Goal: Entertainment & Leisure: Consume media (video, audio)

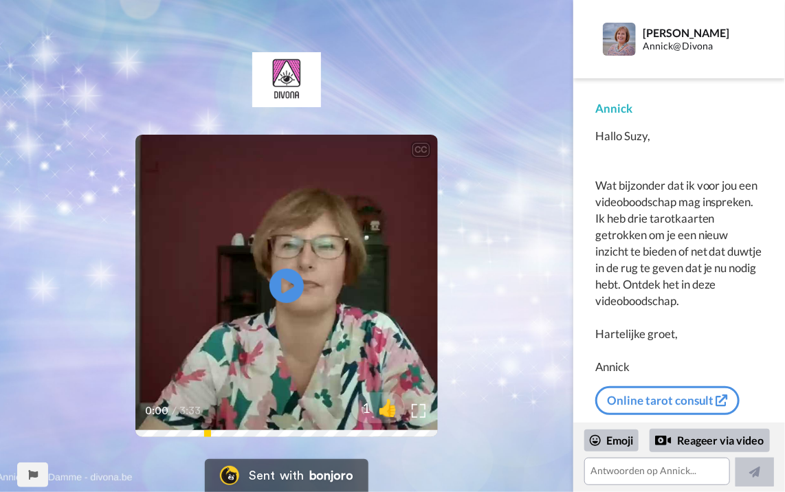
scroll to position [23, 0]
click at [282, 281] on icon "Play/Pause" at bounding box center [287, 285] width 36 height 65
click at [298, 316] on icon "Play/Pause" at bounding box center [287, 285] width 36 height 65
click at [286, 292] on icon at bounding box center [287, 286] width 36 height 36
click at [289, 288] on icon "Play/Pause" at bounding box center [287, 285] width 36 height 65
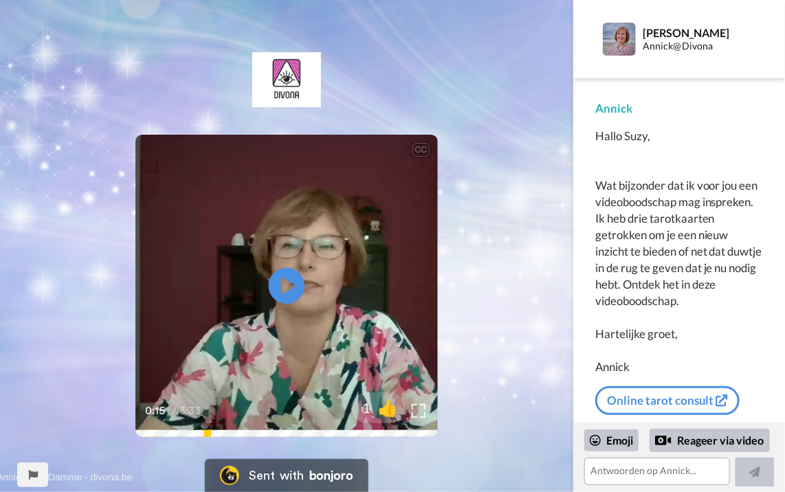
click at [285, 284] on icon "Play/Pause" at bounding box center [287, 285] width 36 height 65
click at [285, 283] on icon at bounding box center [287, 286] width 36 height 36
click at [282, 278] on icon "Play/Pause" at bounding box center [287, 285] width 36 height 65
click at [285, 282] on icon at bounding box center [287, 286] width 36 height 36
click at [285, 282] on icon "Play/Pause" at bounding box center [287, 285] width 36 height 65
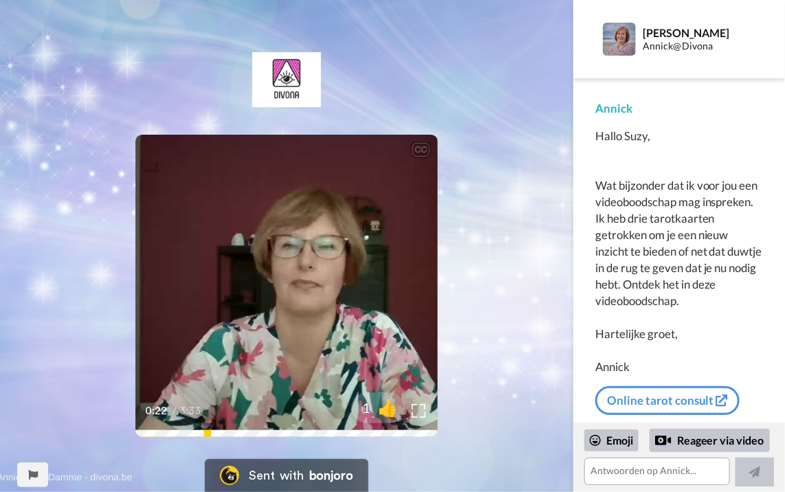
click at [289, 283] on icon "Play/Pause" at bounding box center [287, 285] width 36 height 65
click at [289, 281] on icon at bounding box center [287, 286] width 36 height 36
click at [288, 292] on icon at bounding box center [287, 286] width 36 height 36
click at [285, 286] on icon at bounding box center [287, 286] width 36 height 36
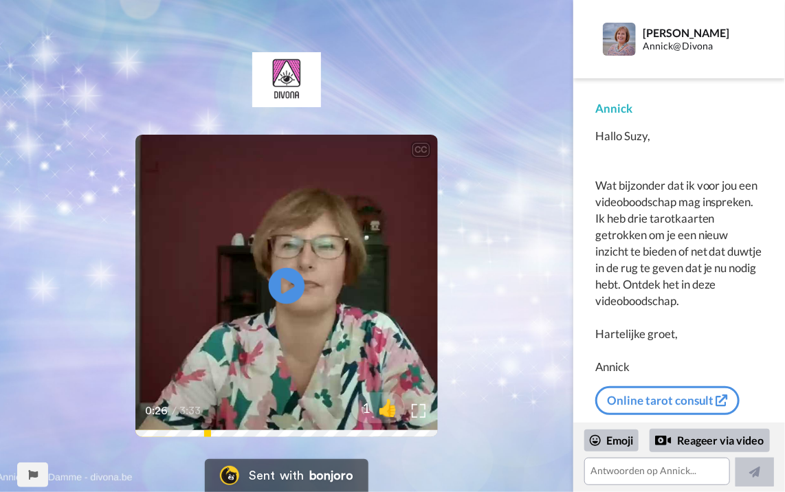
click at [283, 285] on icon "Play/Pause" at bounding box center [287, 285] width 36 height 65
click at [281, 290] on icon "Play/Pause" at bounding box center [287, 285] width 36 height 65
click at [281, 287] on icon "Play/Pause" at bounding box center [287, 285] width 36 height 65
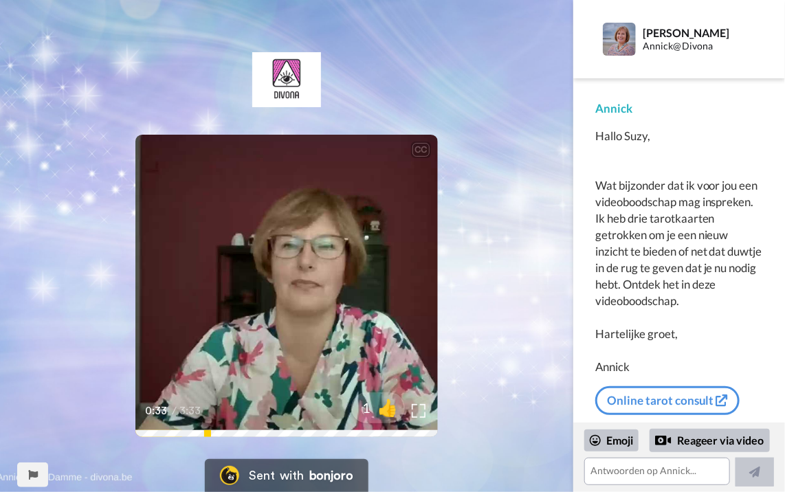
click at [294, 288] on icon at bounding box center [287, 286] width 36 height 36
click at [287, 284] on icon "Play/Pause" at bounding box center [287, 285] width 36 height 65
click at [285, 287] on icon at bounding box center [287, 286] width 36 height 36
click at [286, 286] on icon "Play/Pause" at bounding box center [287, 285] width 36 height 65
click at [267, 289] on video at bounding box center [286, 286] width 303 height 303
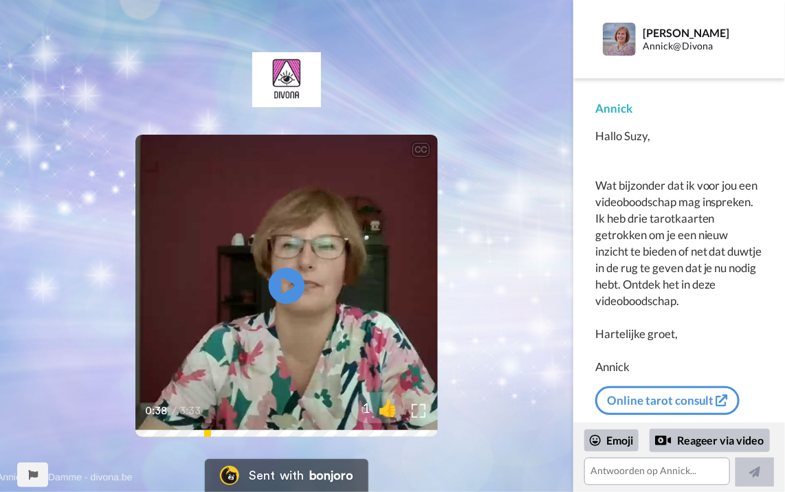
click at [281, 286] on icon "Play/Pause" at bounding box center [287, 285] width 36 height 65
click at [265, 278] on video at bounding box center [286, 286] width 303 height 303
click at [290, 281] on icon at bounding box center [287, 286] width 36 height 36
click at [287, 281] on icon at bounding box center [287, 286] width 36 height 36
click at [287, 280] on icon at bounding box center [287, 286] width 36 height 36
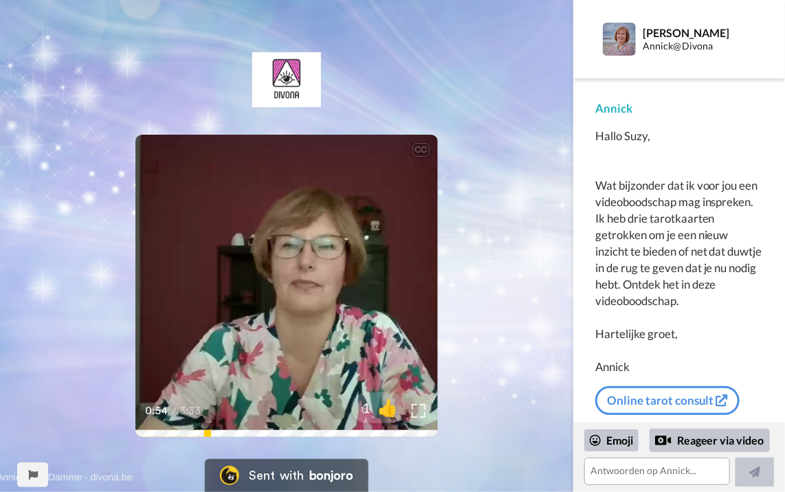
click at [254, 285] on video at bounding box center [286, 286] width 303 height 303
click at [281, 285] on icon "Play/Pause" at bounding box center [287, 285] width 36 height 65
click at [259, 291] on video at bounding box center [286, 286] width 303 height 303
click at [284, 281] on icon "Play/Pause" at bounding box center [287, 285] width 36 height 65
click at [256, 270] on video at bounding box center [286, 286] width 303 height 303
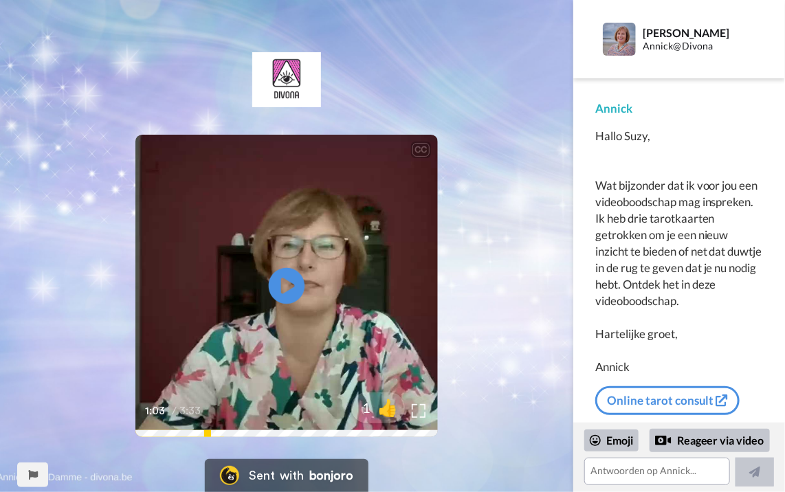
click at [285, 284] on icon "Play/Pause" at bounding box center [287, 285] width 36 height 65
click at [265, 292] on video at bounding box center [286, 286] width 303 height 303
click at [287, 282] on icon "Play/Pause" at bounding box center [287, 285] width 36 height 65
click at [262, 282] on video at bounding box center [286, 286] width 303 height 303
click at [285, 283] on icon "Play/Pause" at bounding box center [287, 285] width 36 height 65
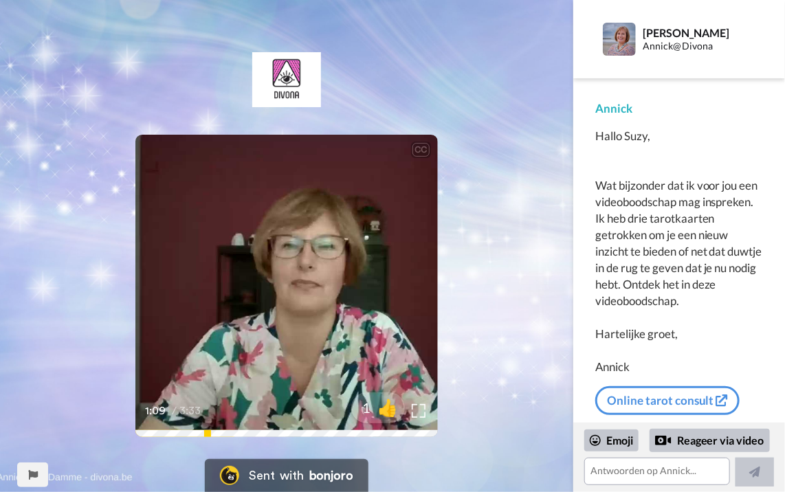
click at [273, 276] on icon at bounding box center [287, 286] width 36 height 36
click at [283, 281] on icon "Play/Pause" at bounding box center [287, 285] width 36 height 65
click at [306, 277] on video at bounding box center [286, 286] width 303 height 303
click at [287, 283] on icon "Play/Pause" at bounding box center [287, 285] width 36 height 65
drag, startPoint x: 275, startPoint y: 264, endPoint x: 274, endPoint y: 234, distance: 30.3
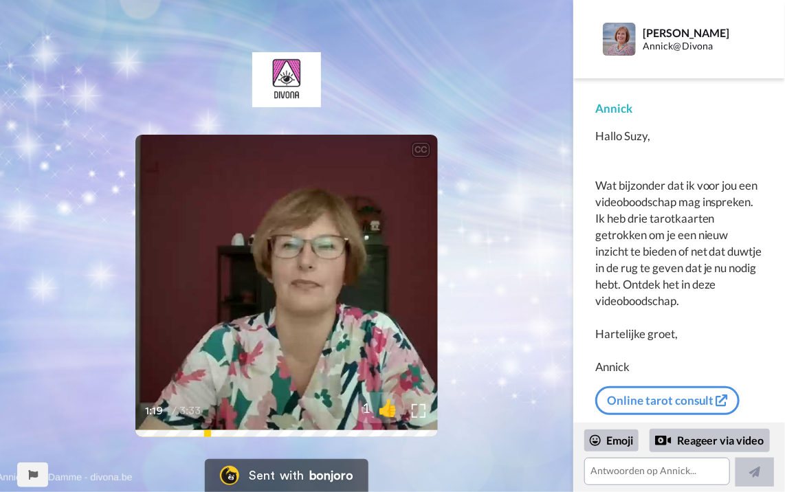
click at [270, 245] on div "CC Play/Pause kant van jezelf leert kennen en ook een andere kant van [PERSON_N…" at bounding box center [286, 286] width 303 height 303
click at [286, 277] on icon at bounding box center [287, 286] width 36 height 36
click at [283, 284] on icon "Play/Pause" at bounding box center [287, 285] width 36 height 65
drag, startPoint x: 281, startPoint y: 281, endPoint x: 286, endPoint y: 268, distance: 14.2
click at [281, 277] on icon "Play/Pause" at bounding box center [287, 285] width 36 height 65
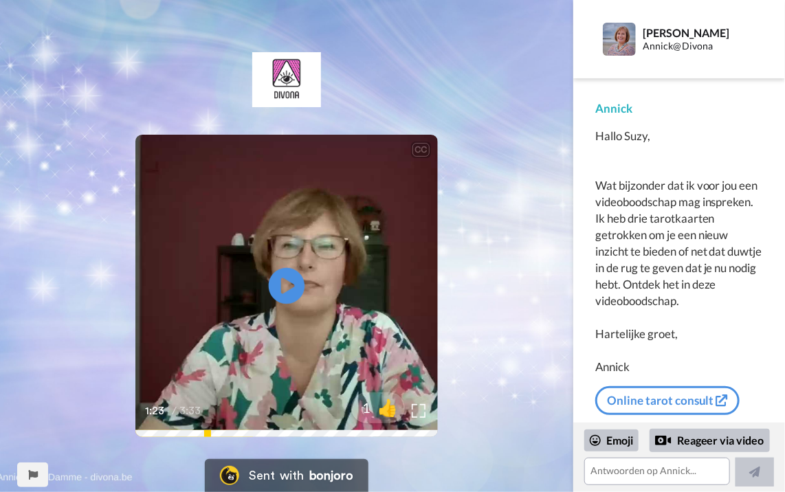
click at [283, 286] on icon "Play/Pause" at bounding box center [287, 285] width 36 height 65
click at [251, 275] on video at bounding box center [286, 286] width 303 height 303
click at [281, 286] on icon "Play/Pause" at bounding box center [287, 285] width 36 height 65
click at [242, 280] on video at bounding box center [286, 286] width 303 height 303
click at [243, 279] on video at bounding box center [286, 286] width 303 height 303
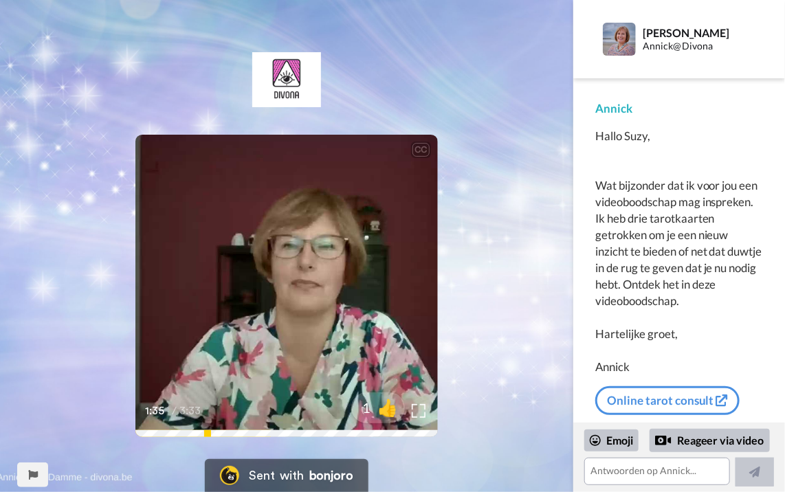
click at [243, 278] on video at bounding box center [286, 286] width 303 height 303
click at [292, 285] on icon "Play/Pause" at bounding box center [287, 285] width 36 height 65
click at [286, 289] on icon at bounding box center [287, 286] width 36 height 36
click at [287, 288] on icon "Play/Pause" at bounding box center [287, 285] width 36 height 65
drag, startPoint x: 288, startPoint y: 288, endPoint x: 294, endPoint y: 281, distance: 9.8
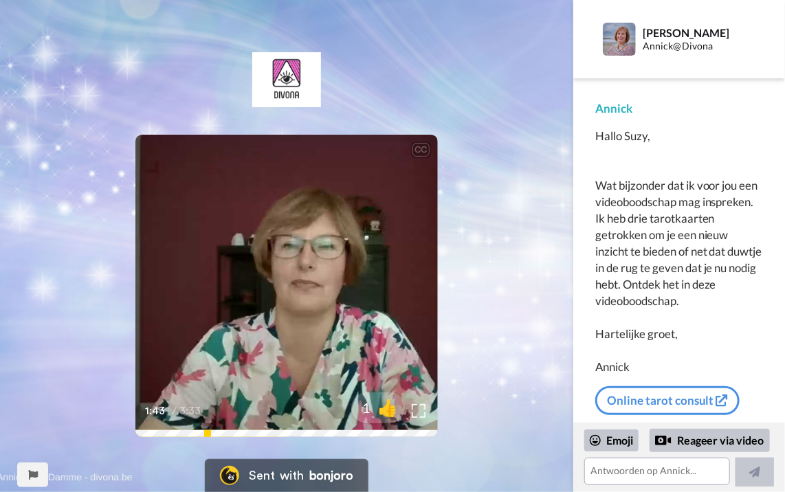
click at [289, 286] on icon "Play/Pause" at bounding box center [287, 285] width 36 height 65
click at [294, 281] on icon at bounding box center [287, 286] width 36 height 36
drag, startPoint x: 290, startPoint y: 276, endPoint x: 299, endPoint y: 264, distance: 15.3
click at [290, 274] on icon at bounding box center [287, 286] width 36 height 36
click at [284, 283] on icon "Play/Pause" at bounding box center [287, 285] width 36 height 65
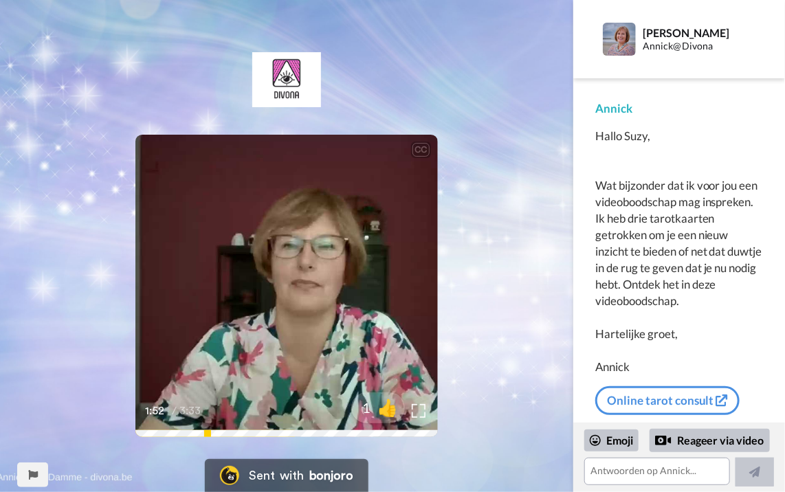
click at [253, 282] on video at bounding box center [286, 286] width 303 height 303
click at [283, 286] on icon "Play/Pause" at bounding box center [287, 285] width 36 height 65
click at [283, 273] on icon at bounding box center [287, 286] width 36 height 36
click at [283, 281] on icon "Play/Pause" at bounding box center [287, 285] width 36 height 65
click at [232, 270] on video at bounding box center [286, 286] width 303 height 303
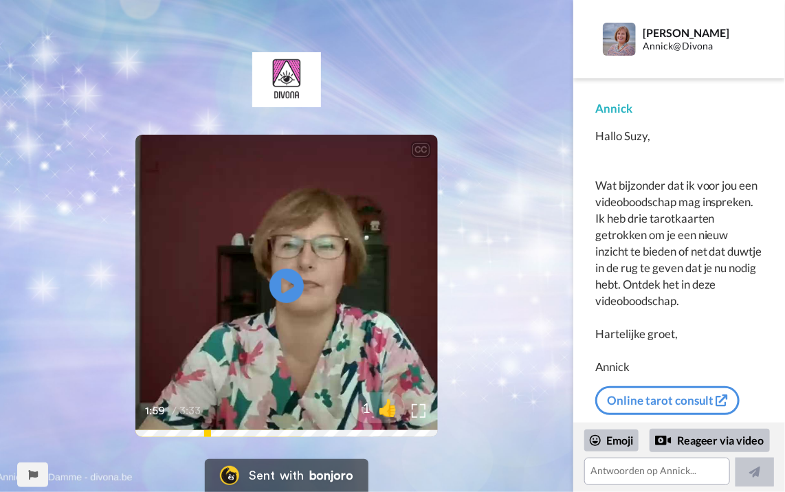
click at [234, 267] on video at bounding box center [286, 286] width 303 height 303
drag, startPoint x: 226, startPoint y: 266, endPoint x: 234, endPoint y: 259, distance: 10.2
click at [226, 265] on video at bounding box center [286, 286] width 303 height 303
click at [282, 275] on icon at bounding box center [287, 286] width 36 height 36
click at [245, 276] on video at bounding box center [286, 286] width 303 height 303
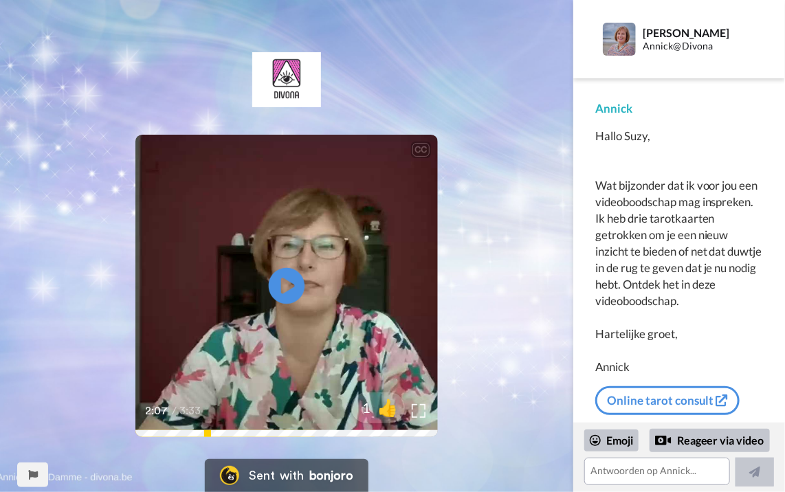
click at [290, 282] on icon "Play/Pause" at bounding box center [287, 285] width 36 height 65
click at [290, 281] on icon "Play/Pause" at bounding box center [287, 285] width 36 height 65
click at [290, 281] on icon at bounding box center [287, 286] width 36 height 36
click at [288, 284] on icon at bounding box center [287, 286] width 36 height 36
click at [289, 283] on icon "Play/Pause" at bounding box center [287, 285] width 36 height 65
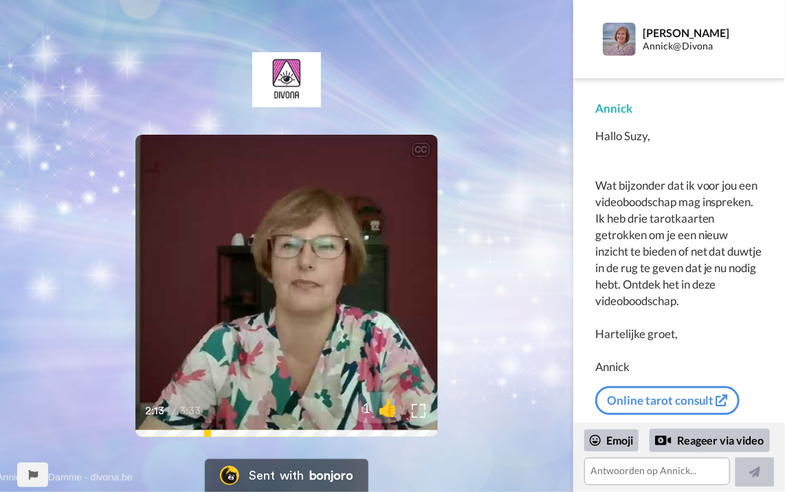
click at [276, 282] on icon at bounding box center [287, 286] width 36 height 36
click at [290, 278] on icon at bounding box center [287, 286] width 36 height 36
click at [275, 284] on icon at bounding box center [287, 286] width 36 height 36
click at [278, 283] on icon at bounding box center [287, 286] width 36 height 36
drag, startPoint x: 267, startPoint y: 289, endPoint x: 275, endPoint y: 276, distance: 14.9
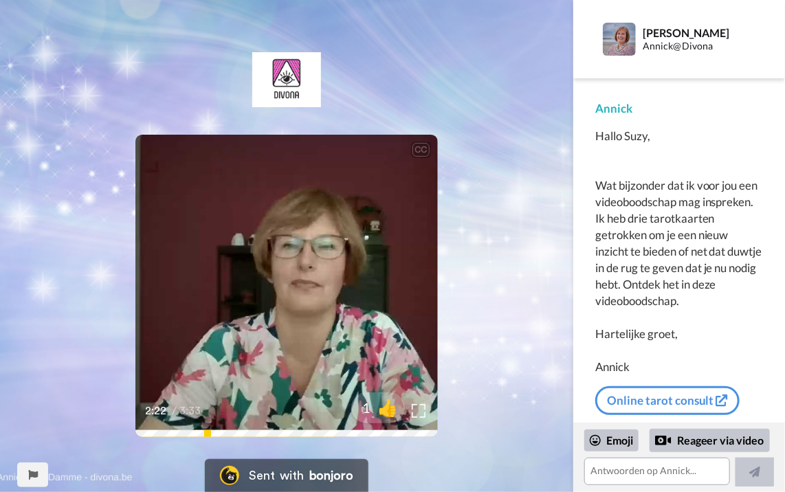
click at [267, 288] on video at bounding box center [286, 286] width 303 height 303
click at [276, 276] on icon at bounding box center [287, 286] width 36 height 36
click at [279, 283] on icon at bounding box center [287, 286] width 36 height 36
click at [281, 281] on icon "Play/Pause" at bounding box center [287, 285] width 36 height 65
click at [265, 281] on video at bounding box center [286, 286] width 303 height 303
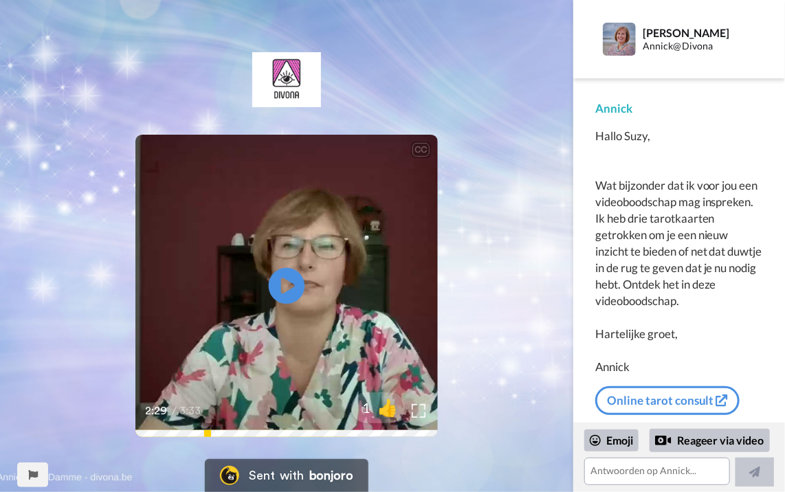
click at [283, 286] on icon "Play/Pause" at bounding box center [287, 285] width 36 height 65
drag, startPoint x: 258, startPoint y: 289, endPoint x: 262, endPoint y: 278, distance: 11.8
click at [259, 287] on video at bounding box center [286, 286] width 303 height 303
click at [264, 278] on video at bounding box center [286, 286] width 303 height 303
click at [261, 272] on video at bounding box center [286, 286] width 303 height 303
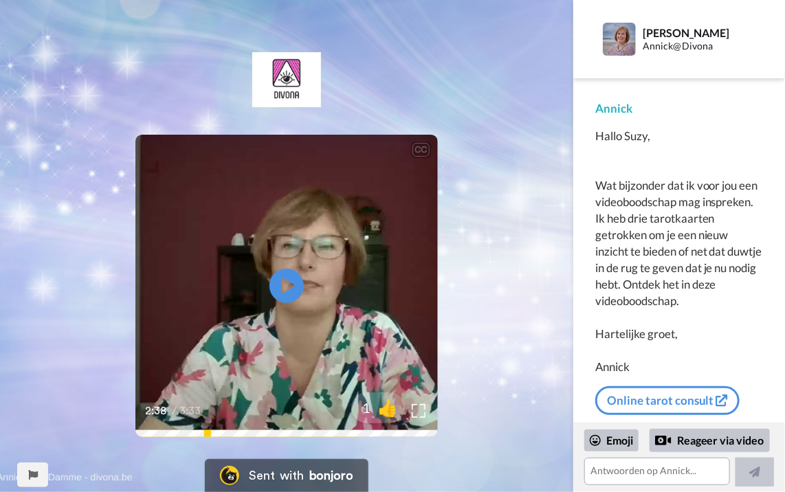
click at [257, 275] on video at bounding box center [286, 286] width 303 height 303
drag, startPoint x: 257, startPoint y: 275, endPoint x: 263, endPoint y: 270, distance: 8.4
click at [257, 274] on video at bounding box center [286, 286] width 303 height 303
click at [264, 270] on video at bounding box center [286, 286] width 303 height 303
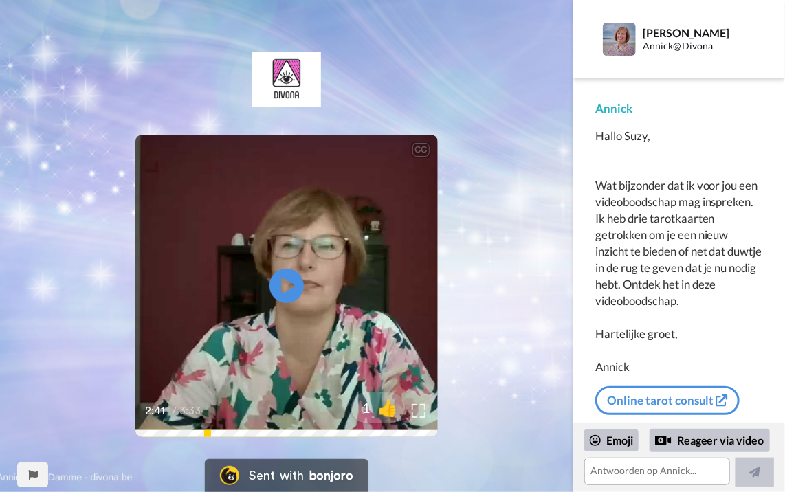
click at [264, 270] on video at bounding box center [286, 286] width 303 height 303
click at [264, 269] on video at bounding box center [286, 286] width 303 height 303
click at [265, 268] on video at bounding box center [286, 286] width 303 height 303
click at [205, 255] on video at bounding box center [286, 286] width 303 height 303
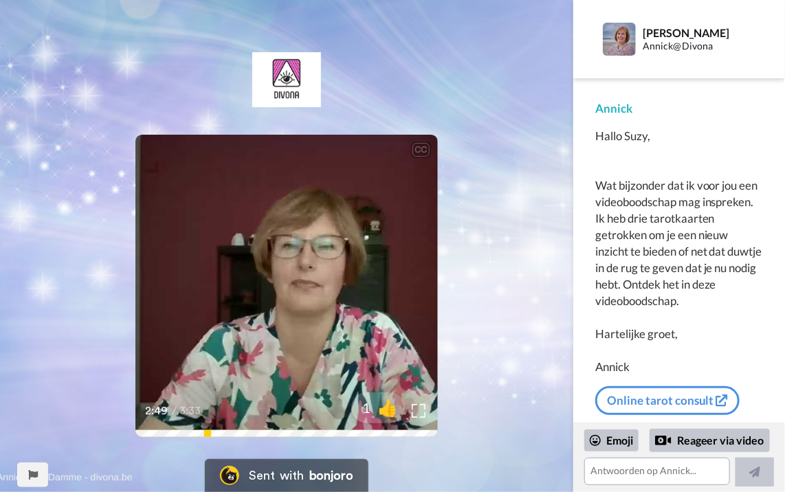
click at [205, 254] on video at bounding box center [286, 286] width 303 height 303
click at [206, 253] on video at bounding box center [286, 286] width 303 height 303
click at [202, 253] on video at bounding box center [286, 286] width 303 height 303
click at [195, 246] on video at bounding box center [286, 286] width 303 height 303
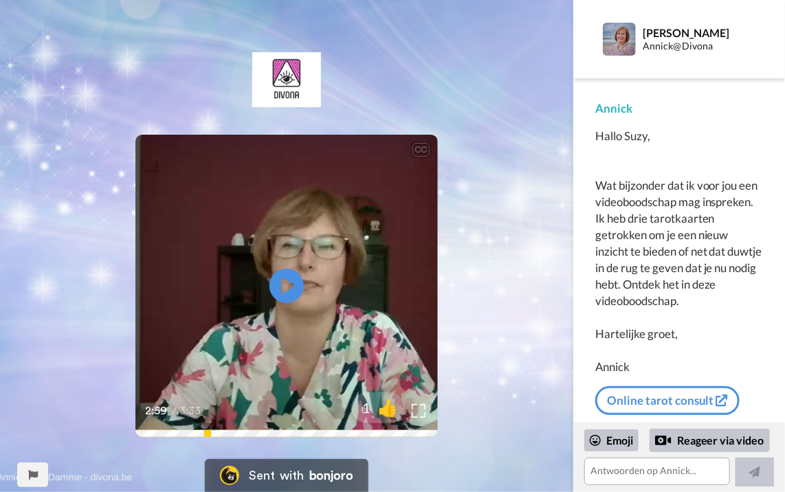
click at [195, 246] on video at bounding box center [286, 286] width 303 height 303
click at [195, 245] on video at bounding box center [286, 286] width 303 height 303
click at [195, 244] on video at bounding box center [286, 286] width 303 height 303
click at [157, 232] on video at bounding box center [286, 286] width 303 height 303
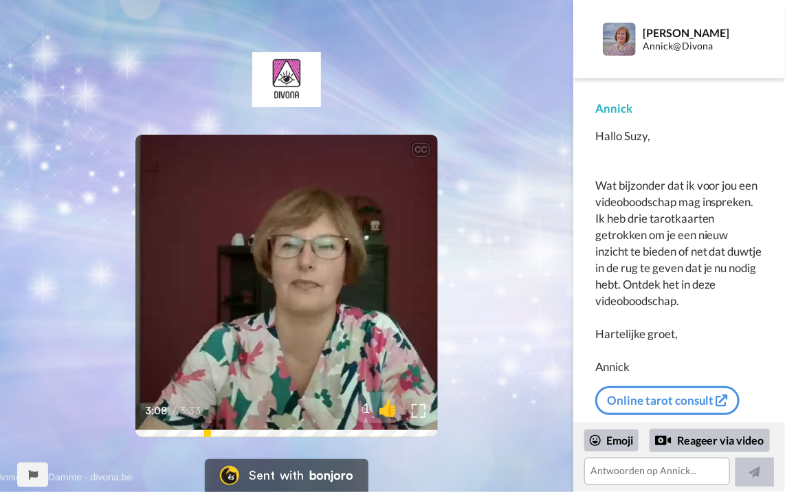
click at [173, 243] on video at bounding box center [286, 286] width 303 height 303
click at [175, 242] on video at bounding box center [286, 286] width 303 height 303
click at [171, 242] on video at bounding box center [286, 286] width 303 height 303
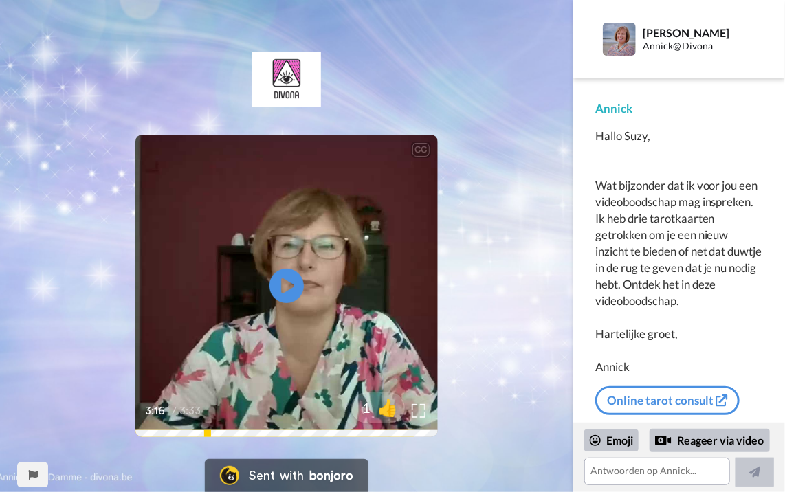
click at [171, 242] on video at bounding box center [286, 286] width 303 height 303
click at [168, 238] on video at bounding box center [286, 286] width 303 height 303
click at [168, 237] on video at bounding box center [286, 286] width 303 height 303
click at [171, 236] on video at bounding box center [286, 286] width 303 height 303
